Goal: Task Accomplishment & Management: Use online tool/utility

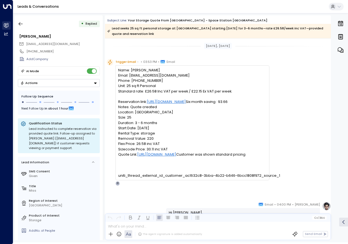
scroll to position [179, 0]
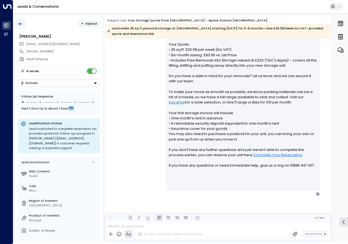
click at [21, 25] on icon "button" at bounding box center [20, 23] width 5 height 5
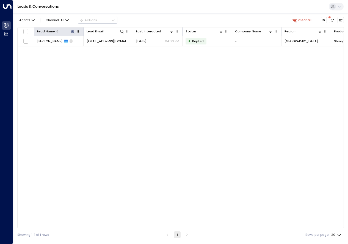
click at [72, 30] on icon at bounding box center [72, 31] width 4 height 4
type input "**********"
click at [175, 150] on div "Lead Name Lead Email Last Interacted Status Company Name Region Product # of pe…" at bounding box center [180, 128] width 327 height 202
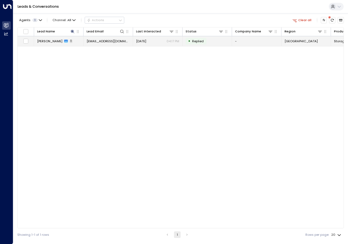
click at [49, 44] on td "Emma Bayou 1" at bounding box center [58, 41] width 49 height 10
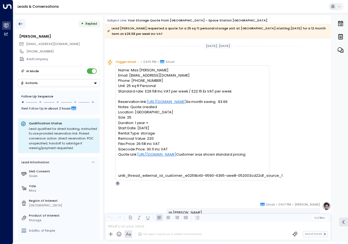
click at [18, 22] on icon "button" at bounding box center [20, 23] width 5 height 5
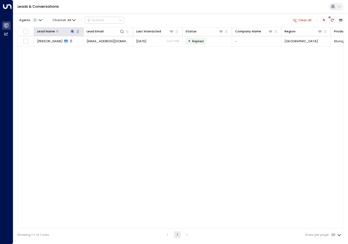
click at [71, 29] on icon at bounding box center [72, 31] width 4 height 4
type input "********"
click at [148, 135] on div "Lead Name Lead Email Last Interacted Status Company Name Region Product # of pe…" at bounding box center [180, 128] width 327 height 202
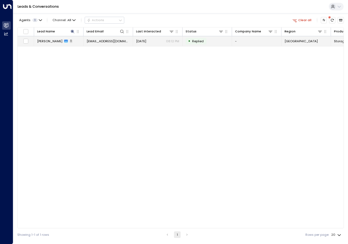
click at [48, 43] on span "[PERSON_NAME]" at bounding box center [49, 41] width 25 height 4
